Goal: Information Seeking & Learning: Check status

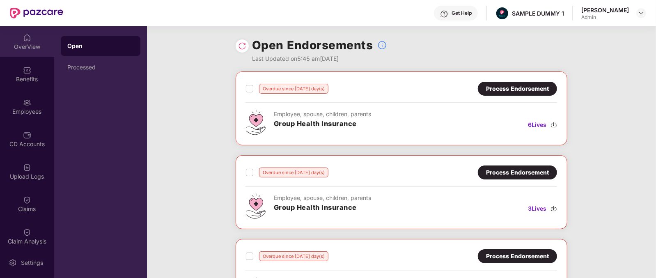
click at [24, 43] on div "OverView" at bounding box center [27, 47] width 54 height 8
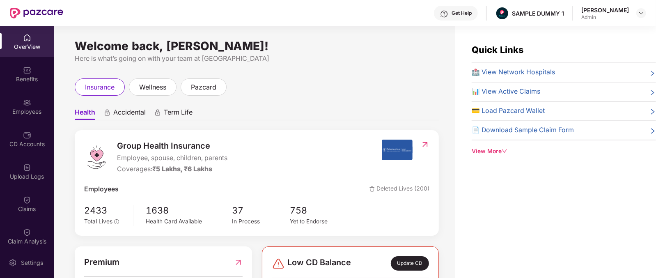
click at [83, 114] on span "Health" at bounding box center [85, 114] width 21 height 12
click at [126, 110] on span "Accidental" at bounding box center [129, 114] width 32 height 12
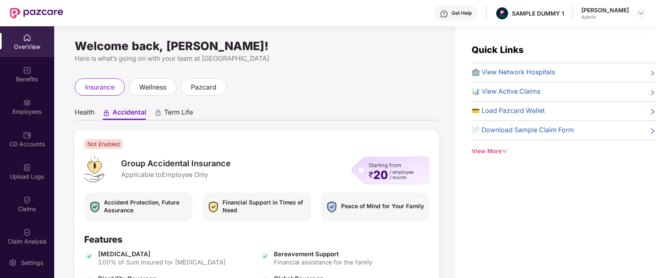
click at [175, 110] on span "Term Life" at bounding box center [178, 114] width 29 height 12
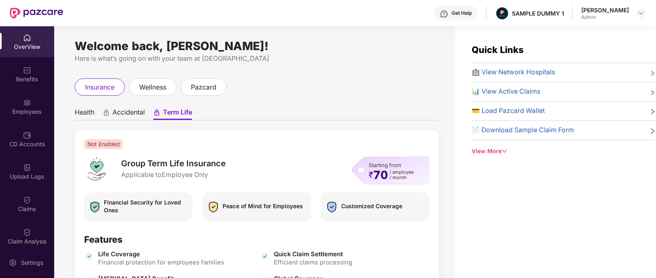
click at [80, 112] on span "Health" at bounding box center [85, 114] width 20 height 12
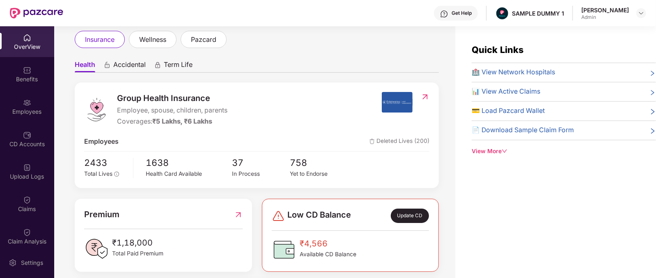
scroll to position [48, 0]
click at [124, 122] on div "Coverages: ₹5 Lakhs, ₹6 Lakhs" at bounding box center [172, 121] width 110 height 10
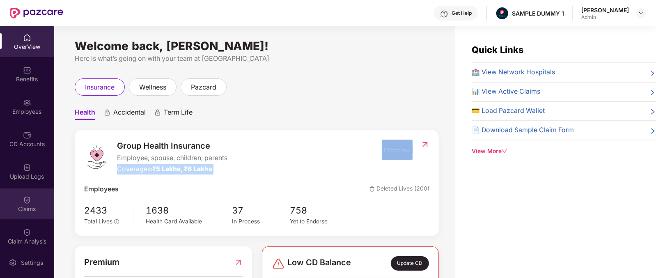
scroll to position [24, 0]
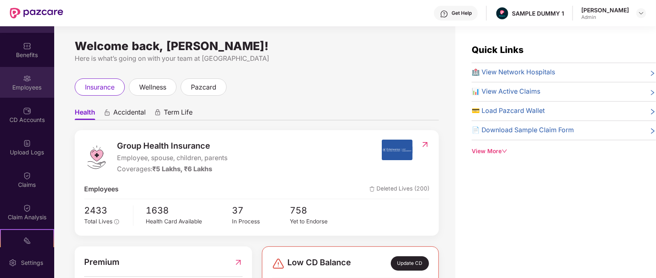
click at [29, 74] on div at bounding box center [27, 78] width 8 height 8
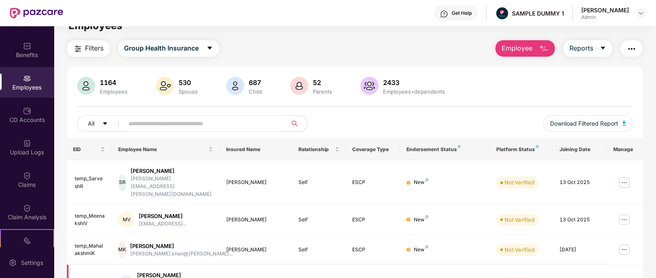
scroll to position [14, 0]
click at [512, 51] on span "Employee" at bounding box center [517, 49] width 31 height 10
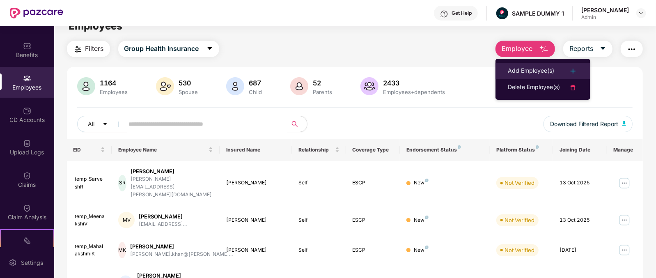
click at [531, 67] on div "Add Employee(s)" at bounding box center [531, 71] width 46 height 10
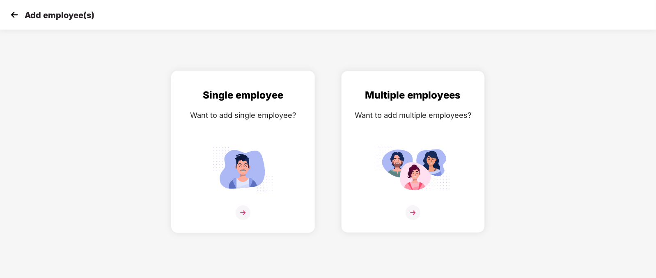
click at [219, 177] on img at bounding box center [243, 168] width 74 height 51
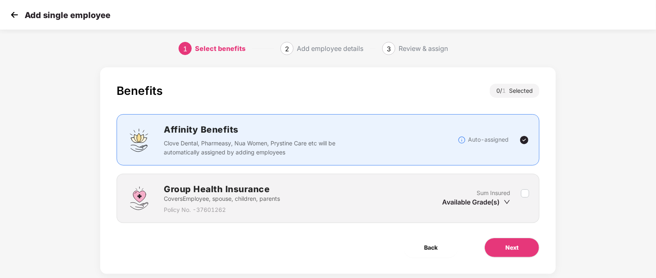
scroll to position [16, 0]
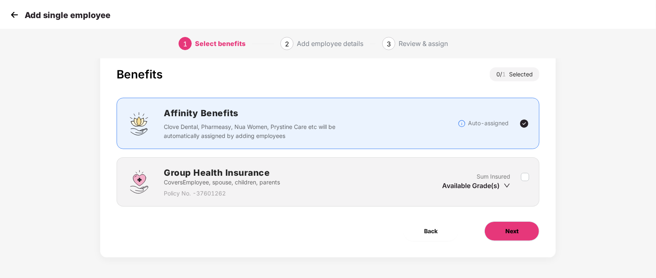
click at [504, 235] on button "Next" at bounding box center [512, 231] width 55 height 20
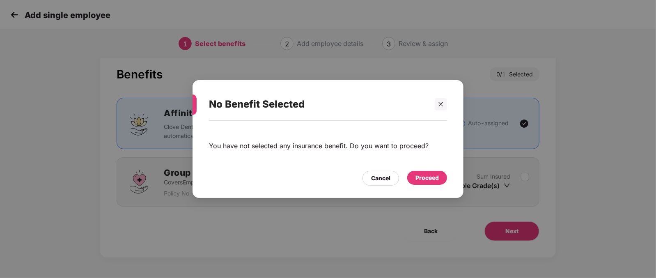
click at [428, 179] on div "Proceed" at bounding box center [427, 177] width 23 height 9
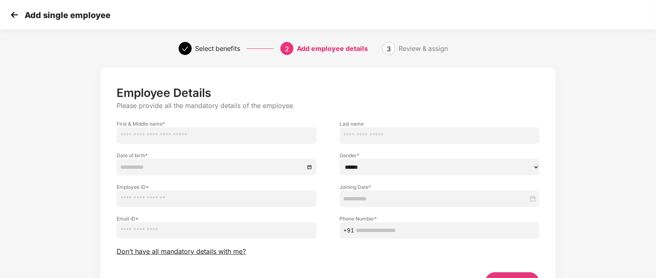
scroll to position [51, 0]
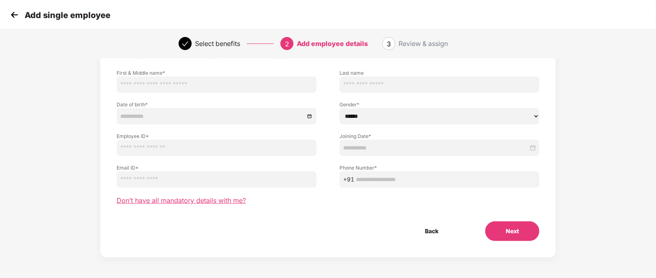
click at [225, 199] on span "Don’t have all mandatory details with me?" at bounding box center [181, 200] width 129 height 9
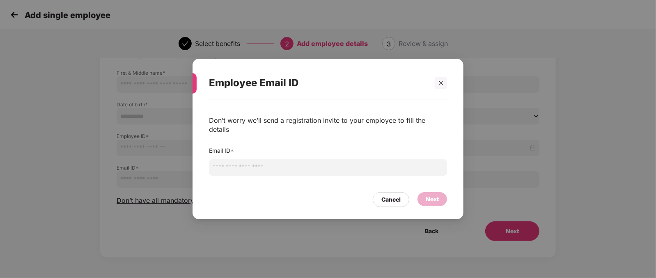
click at [270, 159] on input "email" at bounding box center [328, 167] width 238 height 16
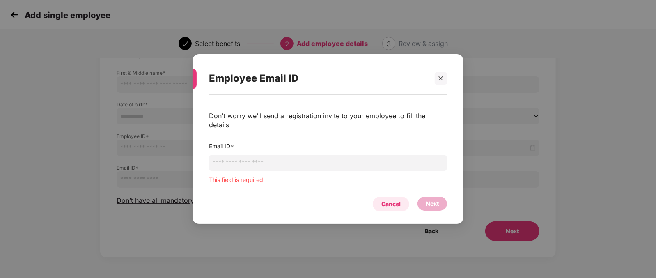
click at [393, 200] on div "Cancel" at bounding box center [391, 204] width 19 height 9
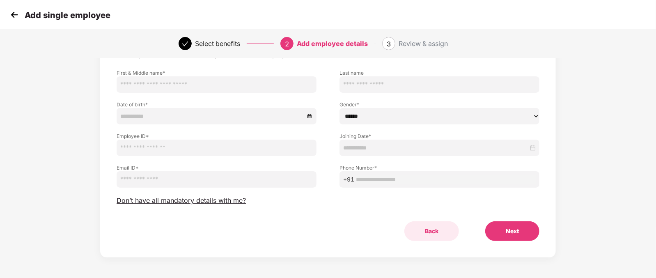
click at [444, 227] on button "Back" at bounding box center [432, 231] width 55 height 20
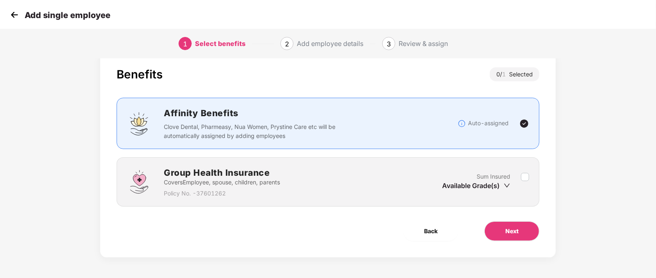
scroll to position [16, 0]
click at [431, 230] on span "Back" at bounding box center [431, 231] width 14 height 9
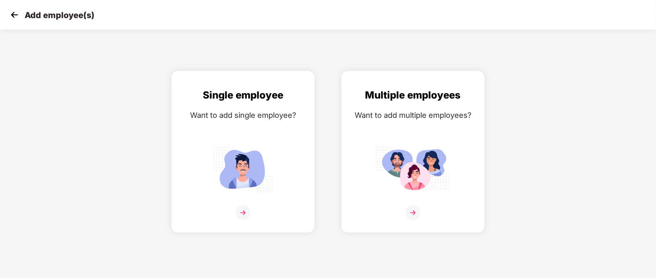
click at [18, 21] on div "Add employee(s)" at bounding box center [328, 15] width 656 height 30
click at [17, 19] on img at bounding box center [14, 15] width 12 height 12
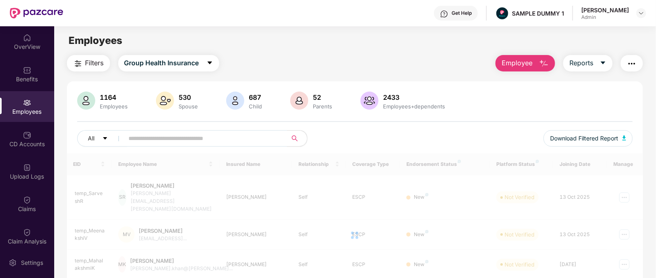
click at [528, 61] on span "Employee" at bounding box center [517, 63] width 31 height 10
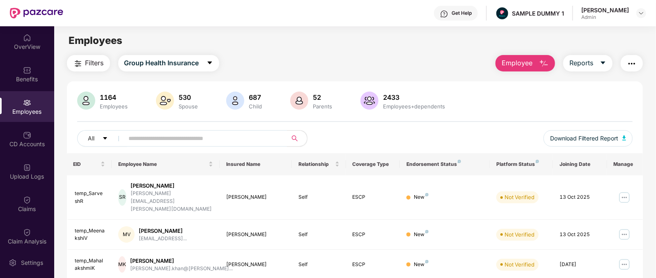
click at [453, 57] on div "Filters Group Health Insurance Employee Reports" at bounding box center [355, 63] width 577 height 16
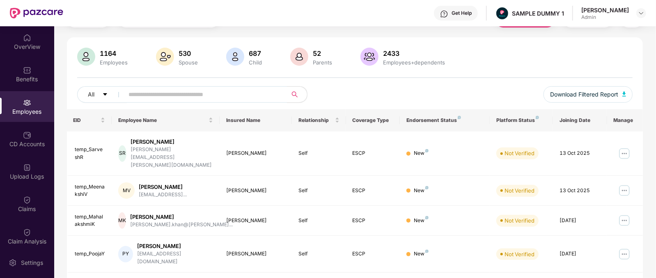
scroll to position [49, 0]
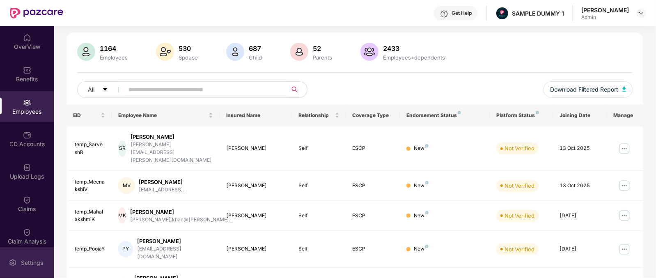
click at [28, 253] on div "Settings" at bounding box center [27, 262] width 54 height 31
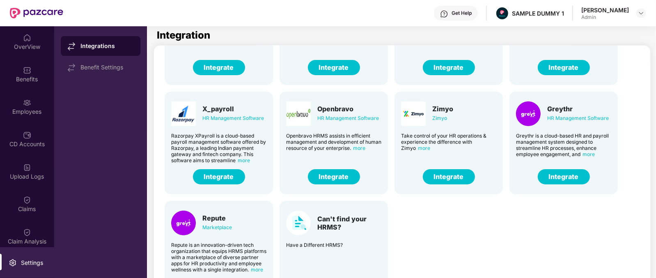
scroll to position [87, 0]
click at [557, 175] on button "Integrate" at bounding box center [564, 176] width 52 height 15
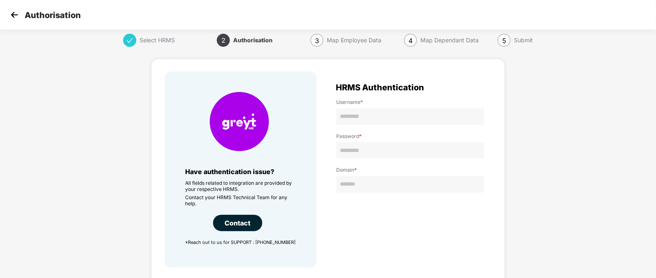
click at [13, 14] on img at bounding box center [14, 15] width 12 height 12
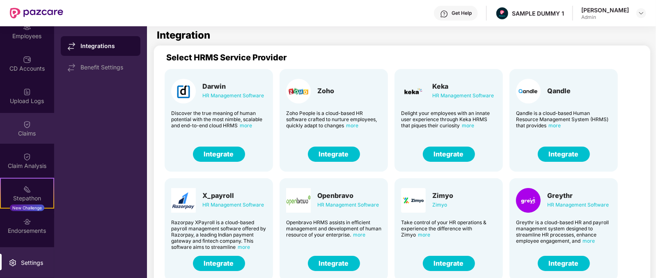
scroll to position [76, 0]
click at [31, 134] on div "Claims" at bounding box center [27, 133] width 54 height 8
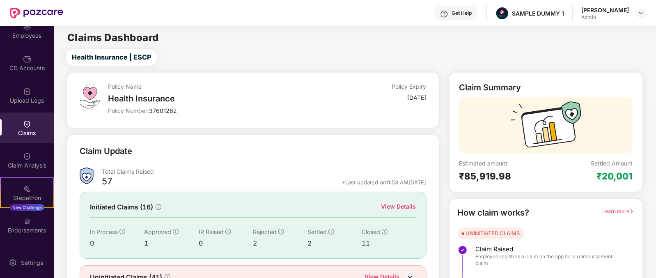
scroll to position [43, 0]
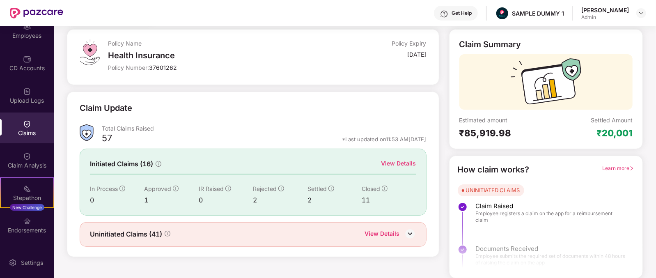
click at [392, 165] on div "View Details" at bounding box center [399, 163] width 35 height 9
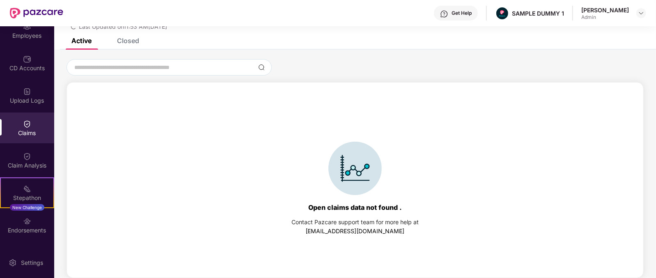
scroll to position [35, 0]
click at [122, 44] on div "Closed" at bounding box center [128, 41] width 22 height 8
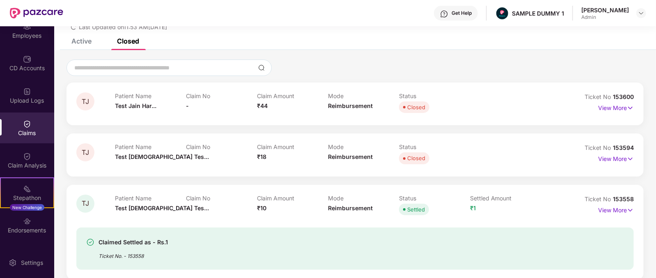
click at [126, 101] on div "Patient Name Test Jain Har..." at bounding box center [150, 103] width 71 height 23
click at [264, 102] on span "₹44" at bounding box center [262, 105] width 11 height 7
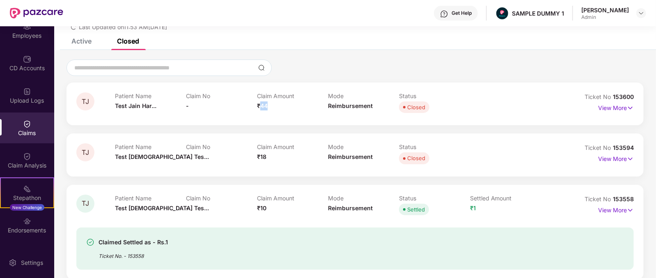
click at [264, 102] on span "₹44" at bounding box center [262, 105] width 11 height 7
drag, startPoint x: 264, startPoint y: 102, endPoint x: 350, endPoint y: 108, distance: 86.0
click at [350, 108] on div "Patient Name Test Jain Har... Claim No - Claim Amount ₹44 Mode Reimbursement St…" at bounding box center [328, 103] width 426 height 23
click at [350, 108] on span "Reimbursement" at bounding box center [350, 105] width 45 height 7
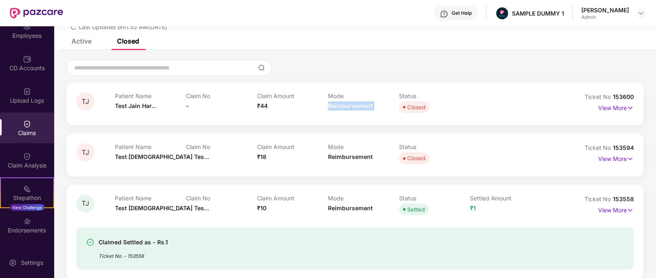
click at [350, 108] on span "Reimbursement" at bounding box center [350, 105] width 45 height 7
click at [617, 103] on p "View More" at bounding box center [616, 106] width 36 height 11
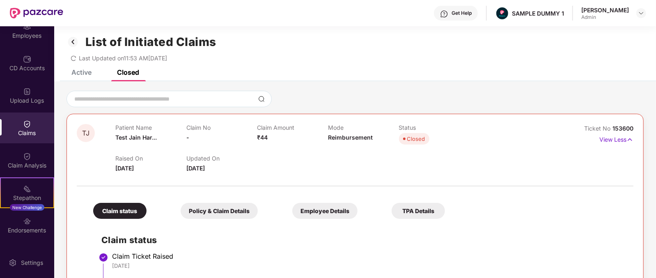
scroll to position [0, 0]
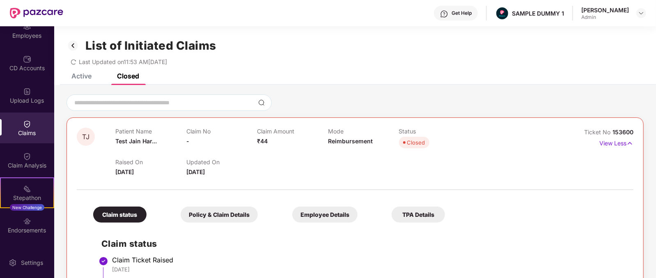
click at [464, 14] on div "Get Help" at bounding box center [462, 13] width 20 height 7
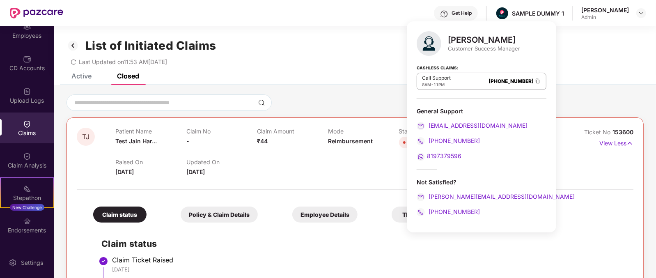
click at [466, 32] on div "Mihir Singh Customer Success Manager" at bounding box center [482, 43] width 130 height 25
click at [452, 52] on div "Customer Success Manager" at bounding box center [484, 48] width 72 height 7
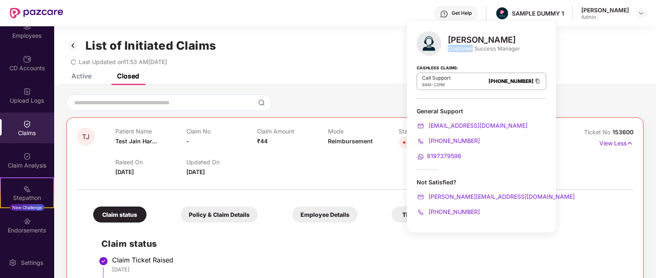
click at [452, 52] on div "Customer Success Manager" at bounding box center [484, 48] width 72 height 7
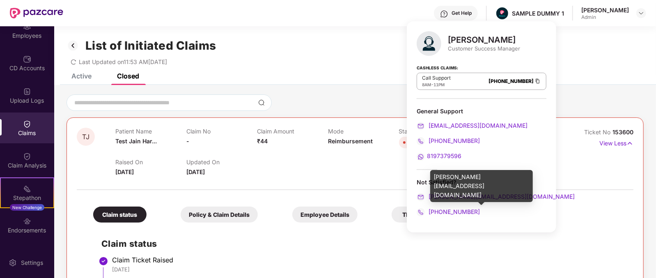
click at [506, 196] on div "mihir+onb@pazcare.com" at bounding box center [482, 196] width 130 height 9
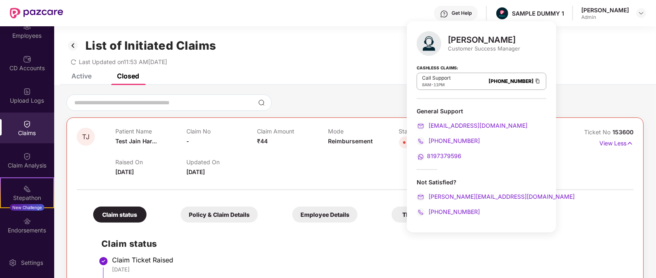
click at [480, 221] on div "Mihir Singh Customer Success Manager Cashless Claims: Call Support 8AM - 11PM 0…" at bounding box center [481, 126] width 149 height 211
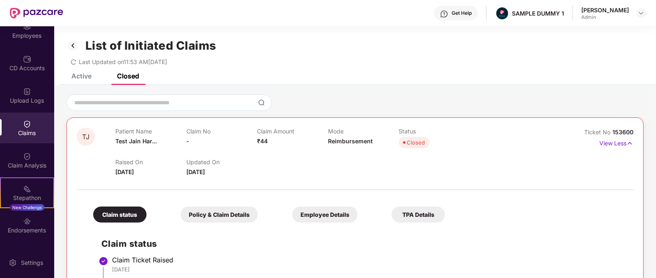
click at [384, 260] on div "Claim Ticket Raised" at bounding box center [368, 260] width 513 height 8
click at [29, 144] on div "OverView Benefits Employees CD Accounts Upload Logs Claims Claim Analysis Stepa…" at bounding box center [27, 136] width 54 height 221
click at [26, 152] on img at bounding box center [27, 156] width 8 height 8
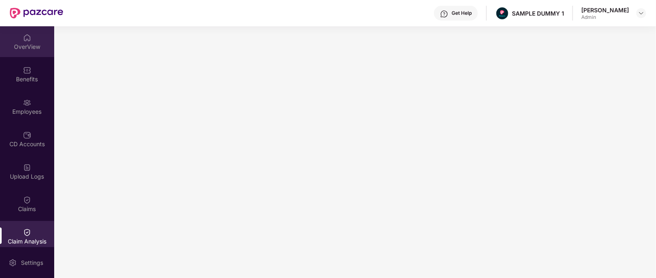
click at [23, 48] on div "OverView" at bounding box center [27, 47] width 54 height 8
